Goal: Task Accomplishment & Management: Manage account settings

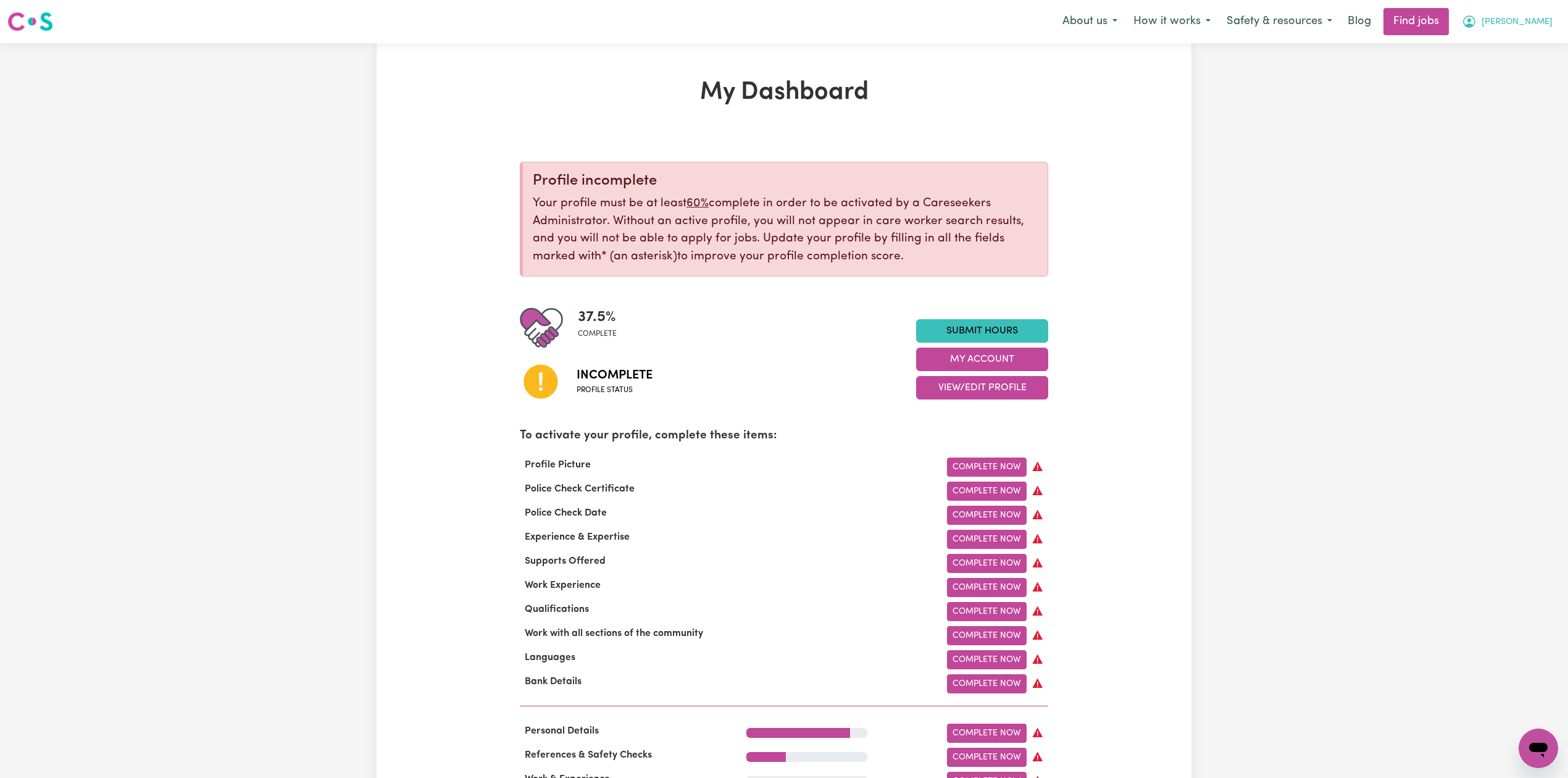
click at [1532, 20] on span "[PERSON_NAME]" at bounding box center [1517, 23] width 71 height 14
click at [1509, 99] on link "Logout" at bounding box center [1511, 94] width 97 height 24
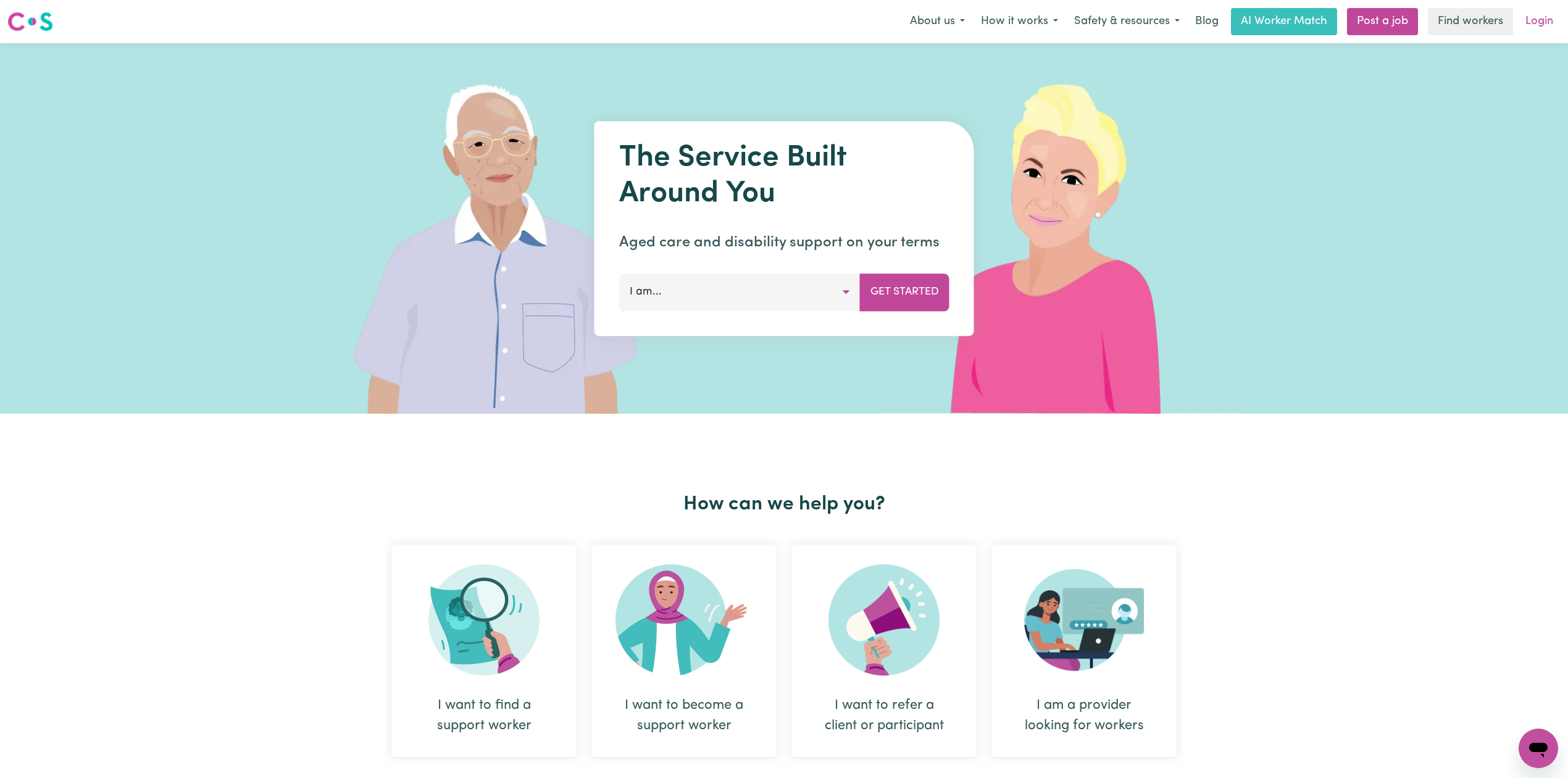
click at [1549, 17] on link "Login" at bounding box center [1539, 21] width 43 height 27
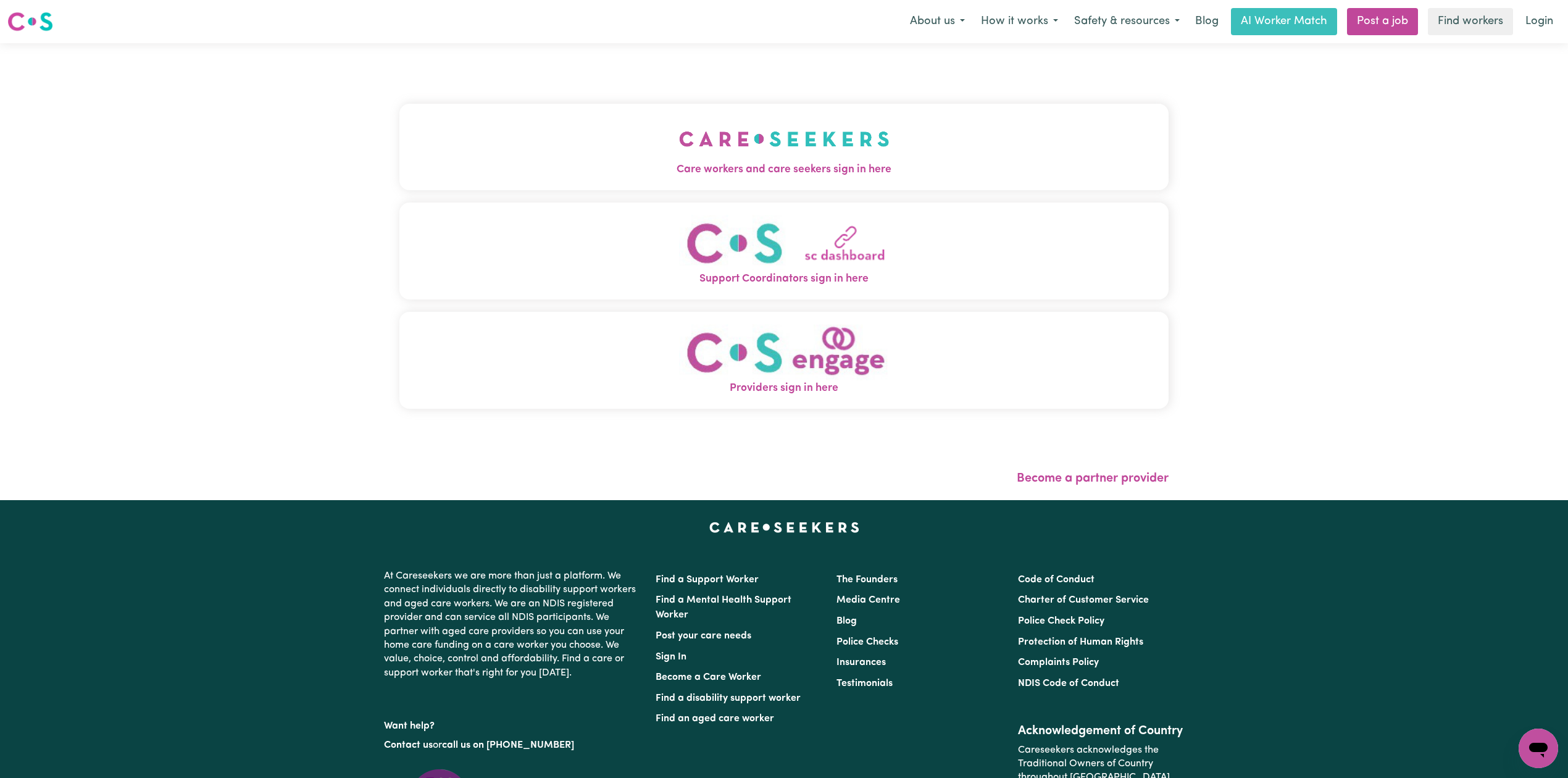
click at [731, 131] on button "Care workers and care seekers sign in here" at bounding box center [784, 147] width 769 height 86
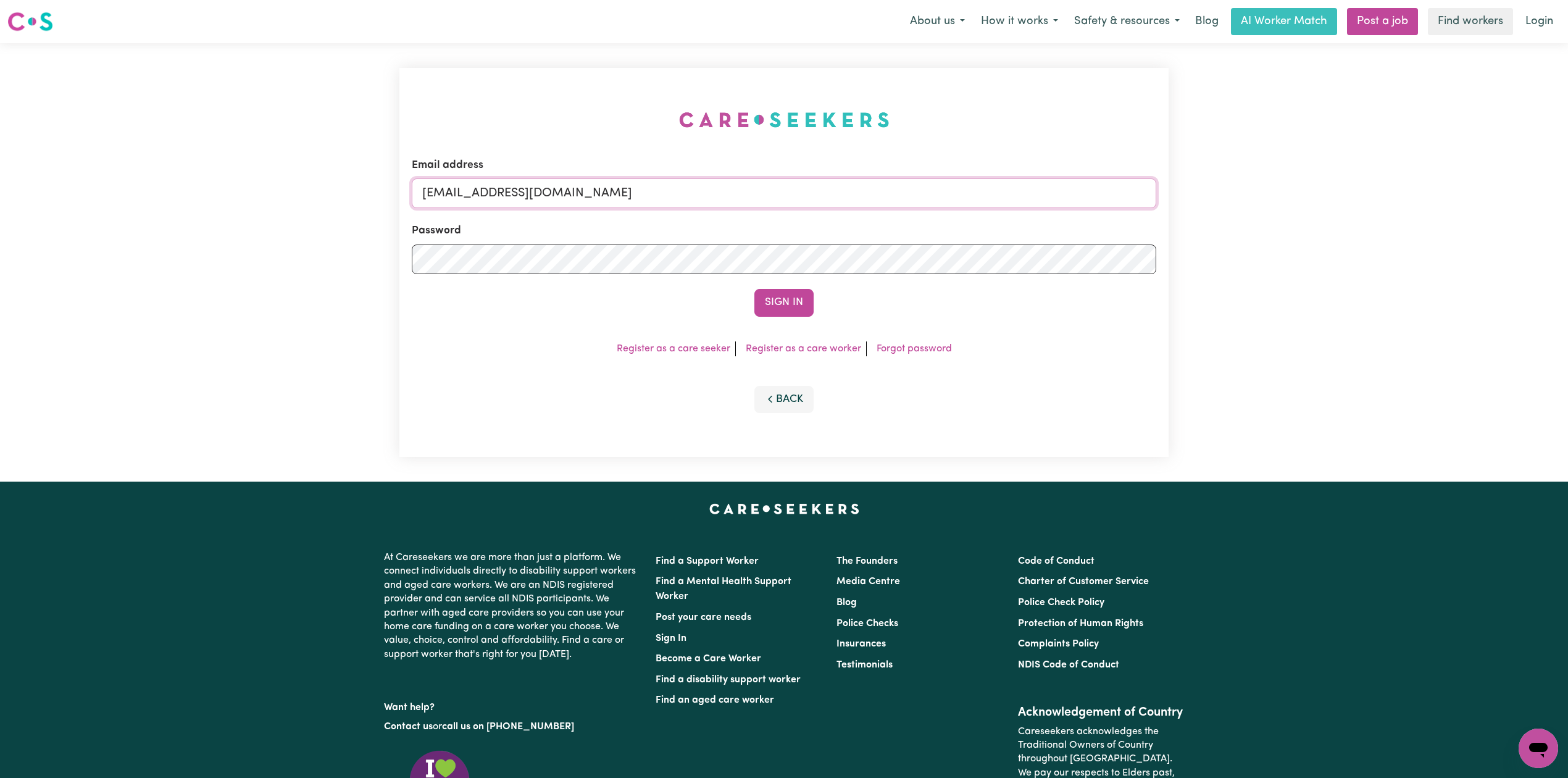
click at [623, 187] on input "[EMAIL_ADDRESS][DOMAIN_NAME]" at bounding box center [784, 194] width 744 height 30
drag, startPoint x: 488, startPoint y: 188, endPoint x: 680, endPoint y: 188, distance: 192.0
click at [680, 188] on input "Superuser~[EMAIL_ADDRESS][DOMAIN_NAME]" at bounding box center [784, 194] width 744 height 30
type input "Superuser~[EMAIL_ADDRESS][DOMAIN_NAME]"
click at [779, 292] on button "Sign In" at bounding box center [784, 302] width 60 height 27
